Goal: Information Seeking & Learning: Learn about a topic

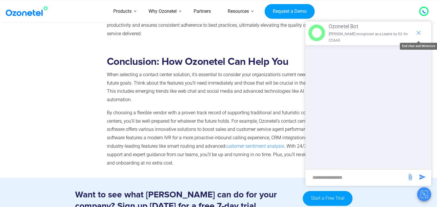
click at [419, 31] on icon "end chat or minimize" at bounding box center [418, 32] width 7 height 7
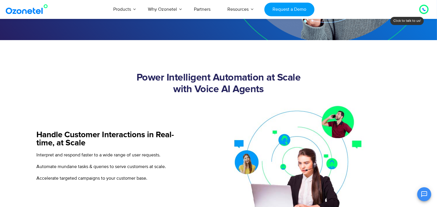
scroll to position [181, 0]
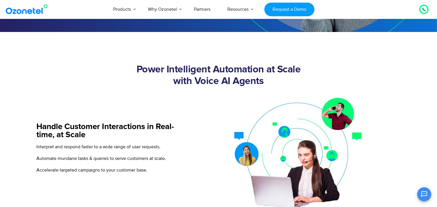
click at [337, 67] on h2 "Power Intelligent Automation at Scale with Voice AI Agents" at bounding box center [219, 75] width 364 height 23
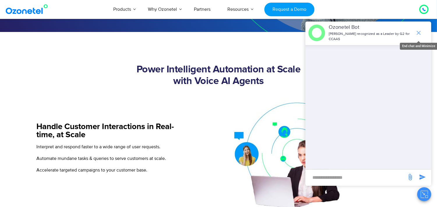
click at [420, 29] on icon "end chat or minimize" at bounding box center [418, 32] width 7 height 7
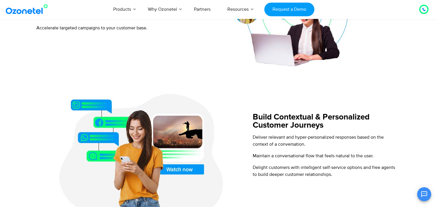
scroll to position [158, 0]
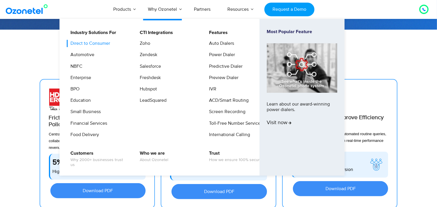
click at [91, 45] on link "Direct to Consumer" at bounding box center [89, 43] width 44 height 7
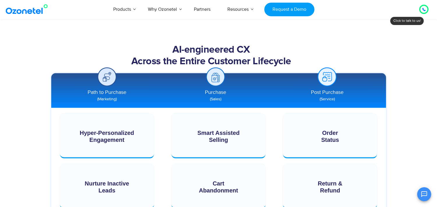
scroll to position [564, 0]
